Goal: Information Seeking & Learning: Check status

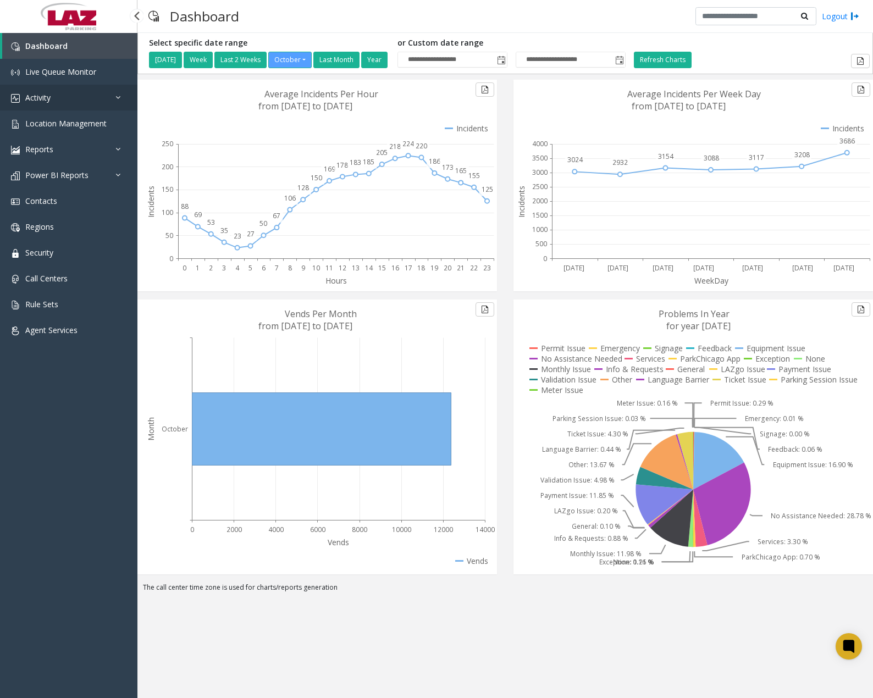
click at [79, 104] on link "Activity" at bounding box center [68, 98] width 137 height 26
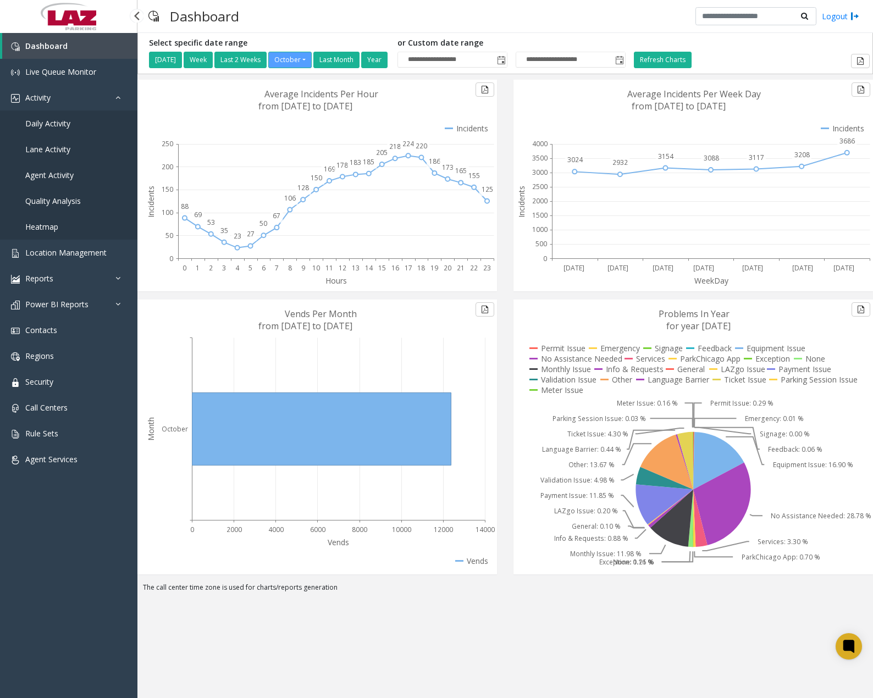
click at [58, 123] on span "Daily Activity" at bounding box center [47, 123] width 45 height 10
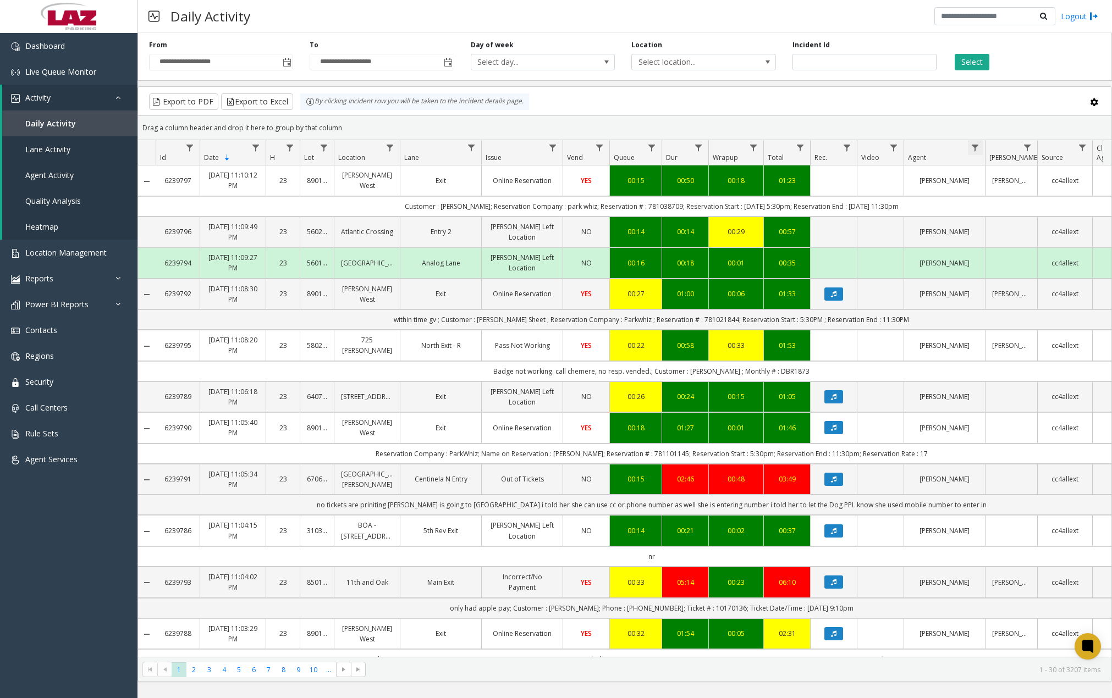
click at [873, 145] on span "Data table" at bounding box center [975, 148] width 9 height 9
click at [873, 181] on span "Contains" at bounding box center [1022, 172] width 93 height 19
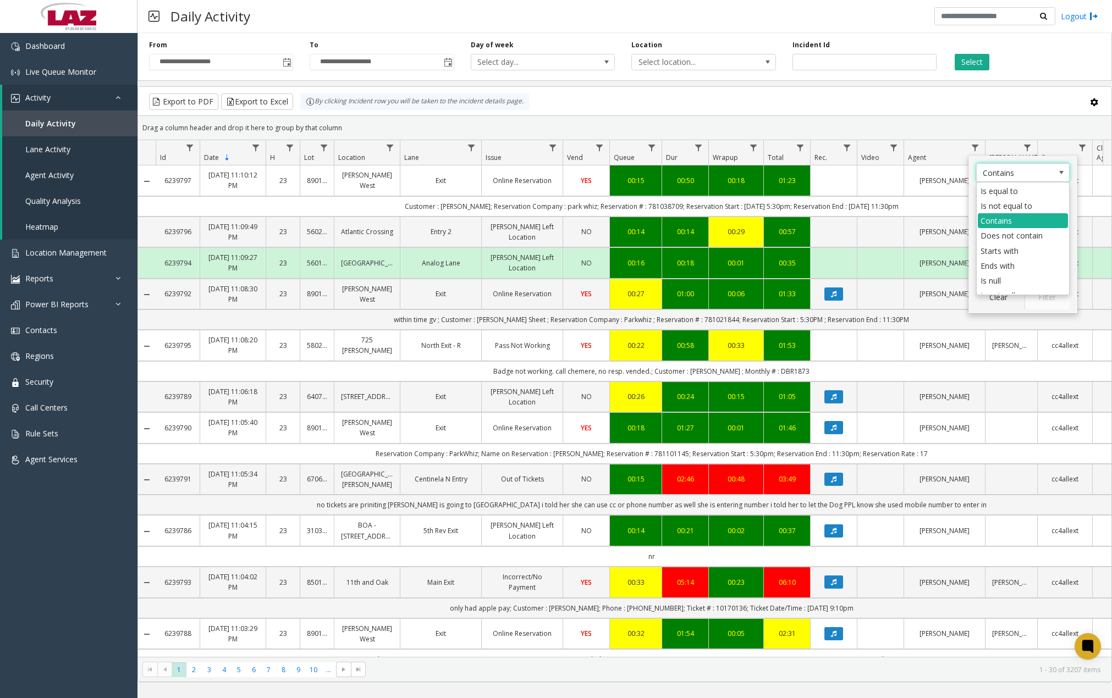
click at [873, 123] on div "Drag a column header and drop it here to group by that column" at bounding box center [624, 127] width 973 height 19
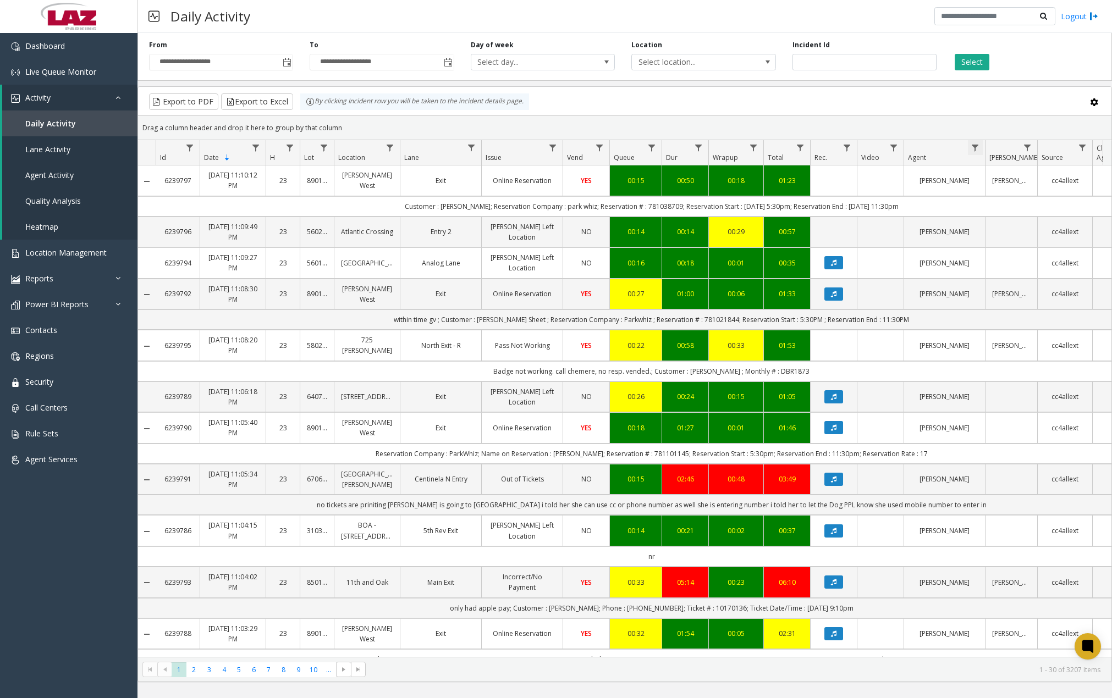
click at [873, 146] on span "Data table" at bounding box center [975, 148] width 9 height 9
click at [873, 195] on input "Agent Filter" at bounding box center [1022, 195] width 93 height 19
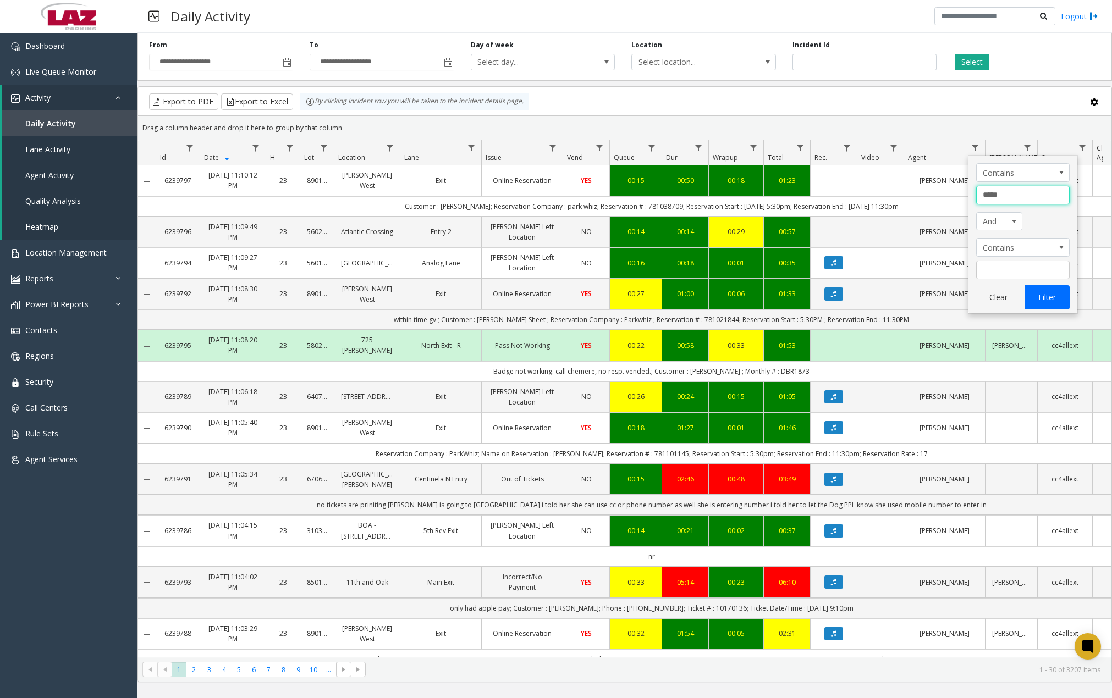
type input "*****"
click at [873, 294] on button "Filter" at bounding box center [1047, 297] width 45 height 24
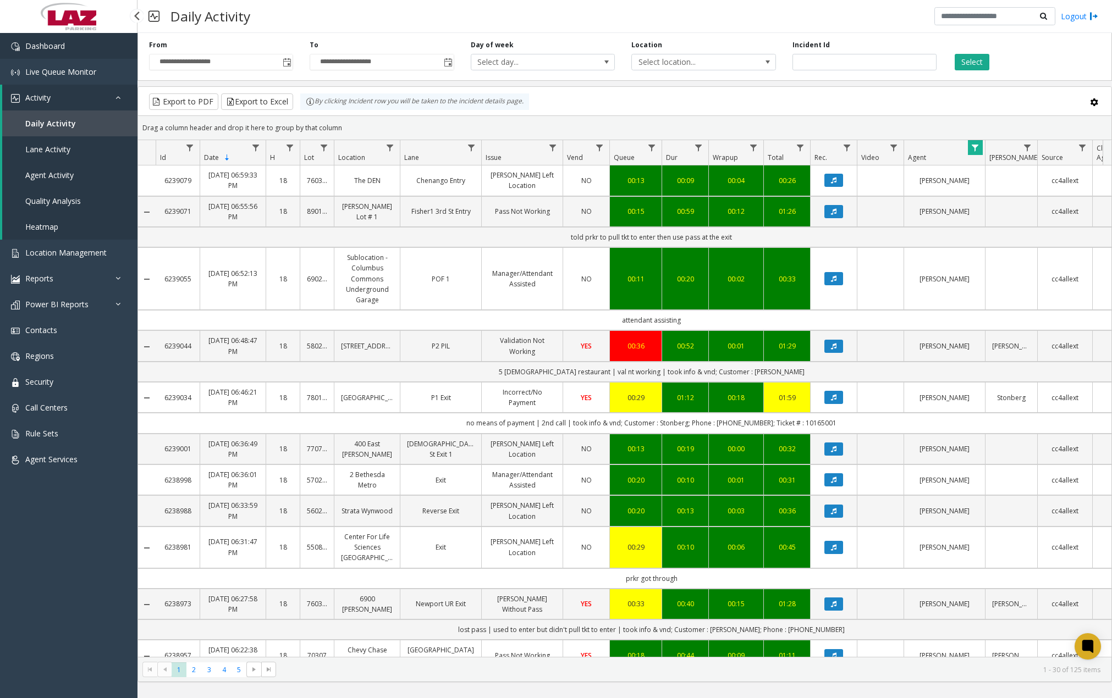
click at [67, 51] on link "Dashboard" at bounding box center [68, 46] width 137 height 26
